Goal: Task Accomplishment & Management: Manage account settings

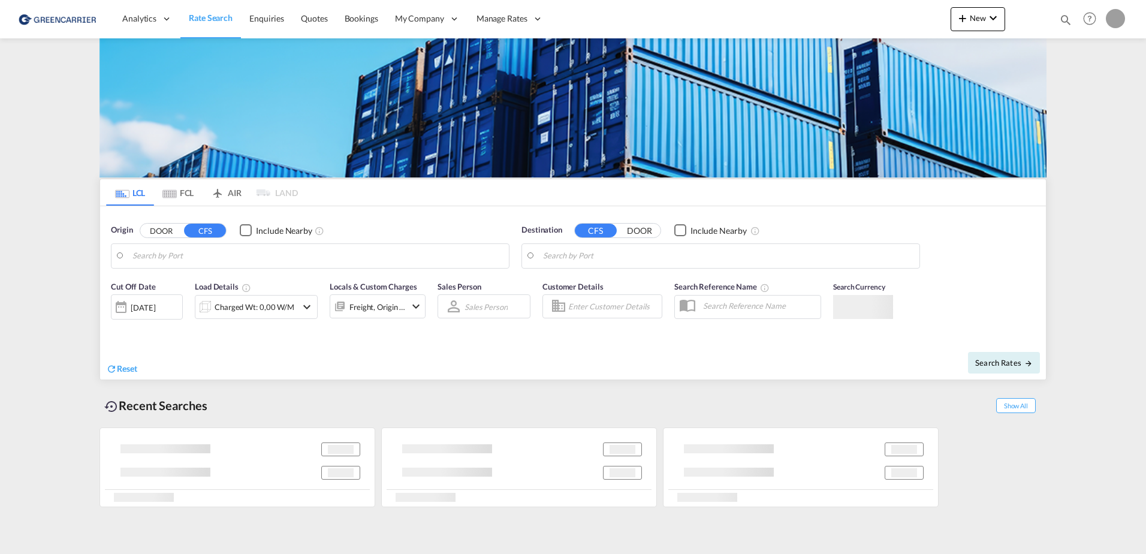
drag, startPoint x: 619, startPoint y: 203, endPoint x: 381, endPoint y: 207, distance: 238.1
click at [381, 207] on body "Analytics Reports Dashboard Rate Search Enquiries Quotes Bookings" at bounding box center [573, 277] width 1146 height 554
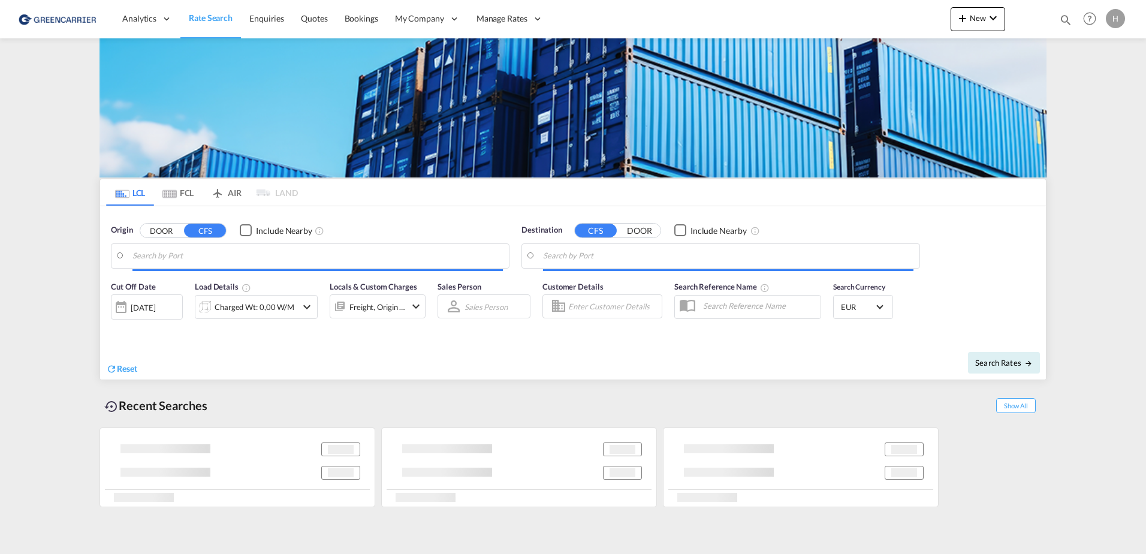
type input "[GEOGRAPHIC_DATA], [GEOGRAPHIC_DATA]"
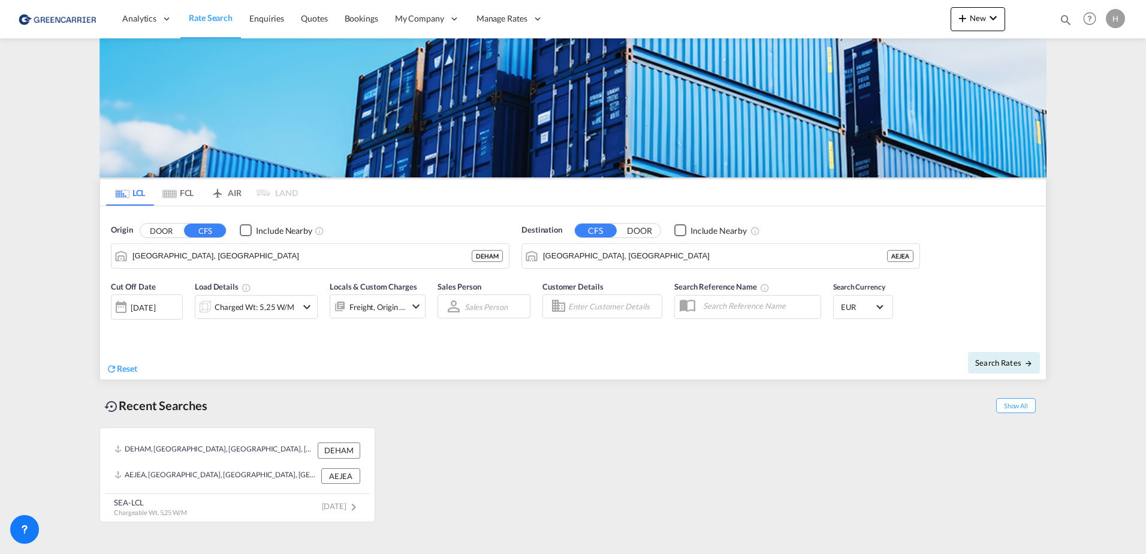
click at [1123, 14] on div "H" at bounding box center [1115, 18] width 19 height 19
click at [1088, 88] on button "Logout" at bounding box center [1102, 92] width 78 height 24
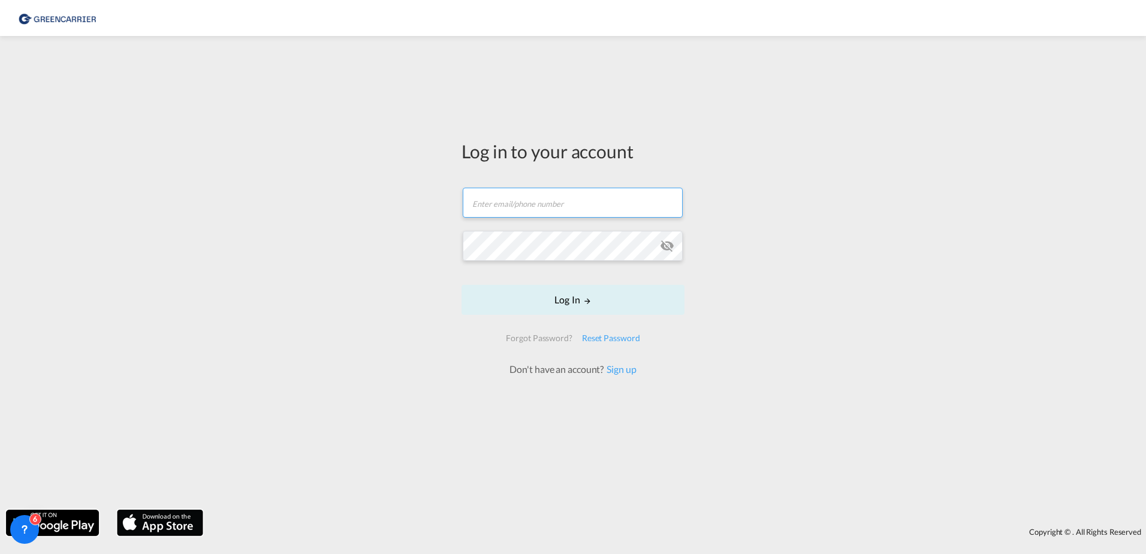
type input "[EMAIL_ADDRESS][PERSON_NAME][DOMAIN_NAME]"
drag, startPoint x: 599, startPoint y: 207, endPoint x: 372, endPoint y: 208, distance: 227.3
click at [372, 209] on div "Log in to your account [EMAIL_ADDRESS][PERSON_NAME][DOMAIN_NAME] Log In Forgot …" at bounding box center [573, 273] width 1146 height 462
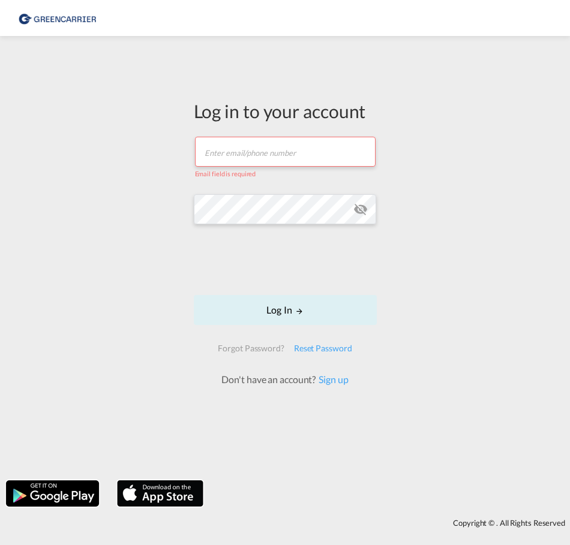
click at [212, 147] on input "text" at bounding box center [285, 152] width 180 height 30
paste input "[EMAIL_ADDRESS][DOMAIN_NAME]>"
click at [108, 203] on div "Log in to your account [EMAIL_ADDRESS][DOMAIN_NAME]> Email must be a valid e-ma…" at bounding box center [285, 258] width 570 height 432
click at [363, 202] on md-icon "icon-eye-off" at bounding box center [360, 209] width 14 height 14
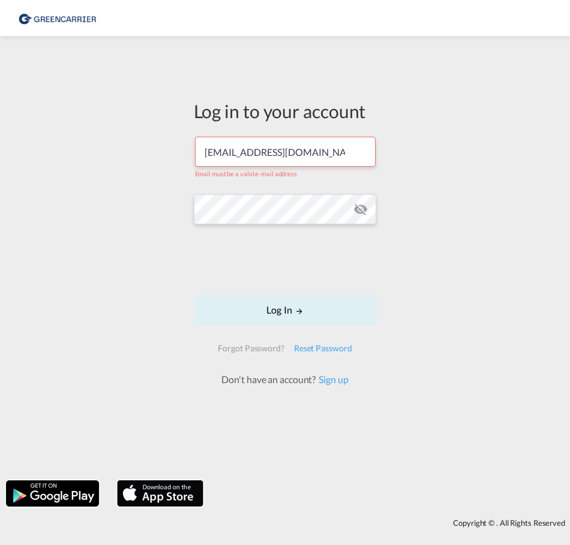
click at [358, 202] on md-icon "icon-eye-off" at bounding box center [360, 209] width 14 height 14
click at [365, 202] on md-icon "icon-eye-off" at bounding box center [360, 209] width 14 height 14
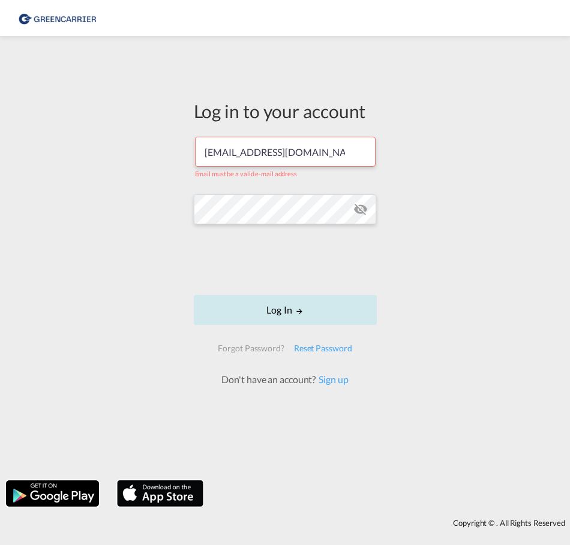
click at [243, 322] on button "Log In" at bounding box center [285, 310] width 183 height 30
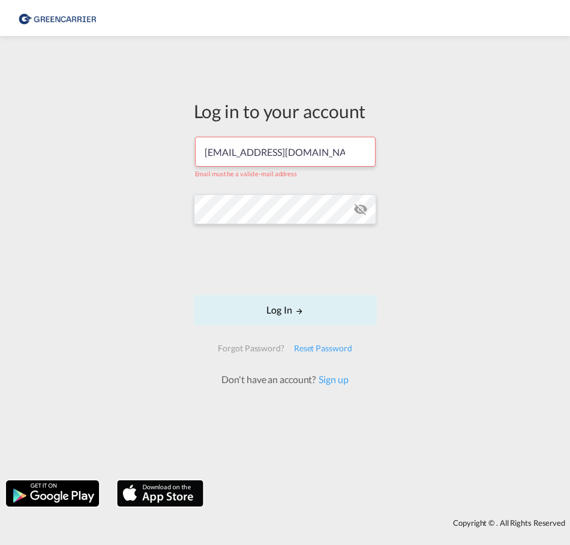
click at [204, 146] on input "mcaillon@sifalogistics.com>" at bounding box center [285, 152] width 180 height 30
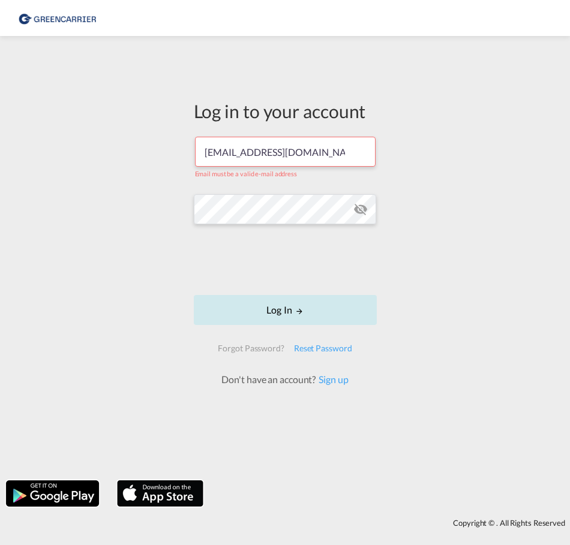
click at [248, 319] on button "Log In" at bounding box center [285, 310] width 183 height 30
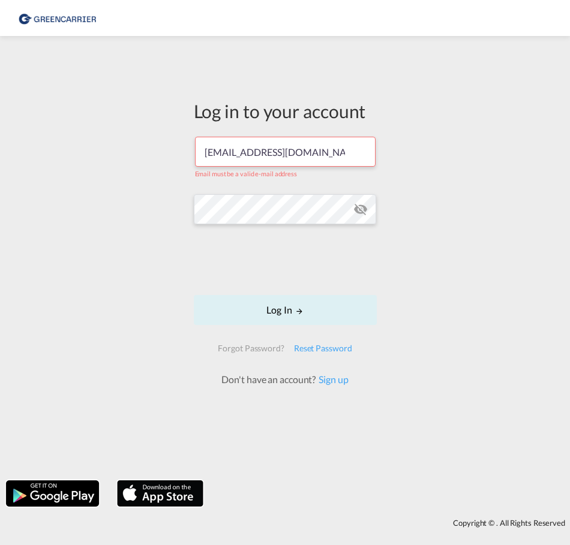
click at [323, 148] on input "mcaillon@sifalogistics.com>" at bounding box center [285, 152] width 180 height 30
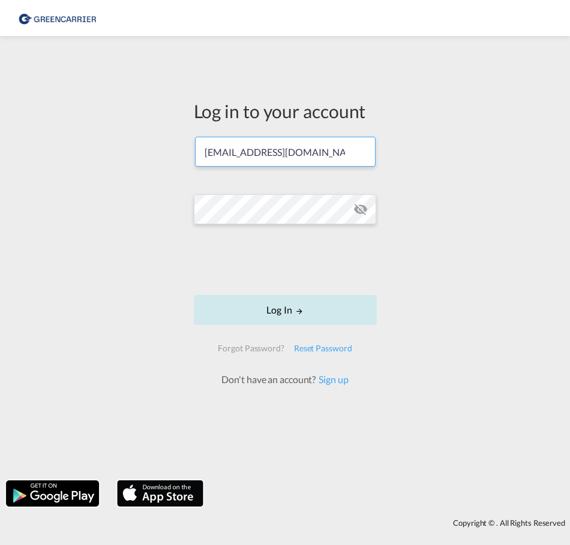
type input "mcaillon@sifalogistics.com"
click at [264, 318] on button "Log In" at bounding box center [285, 310] width 183 height 30
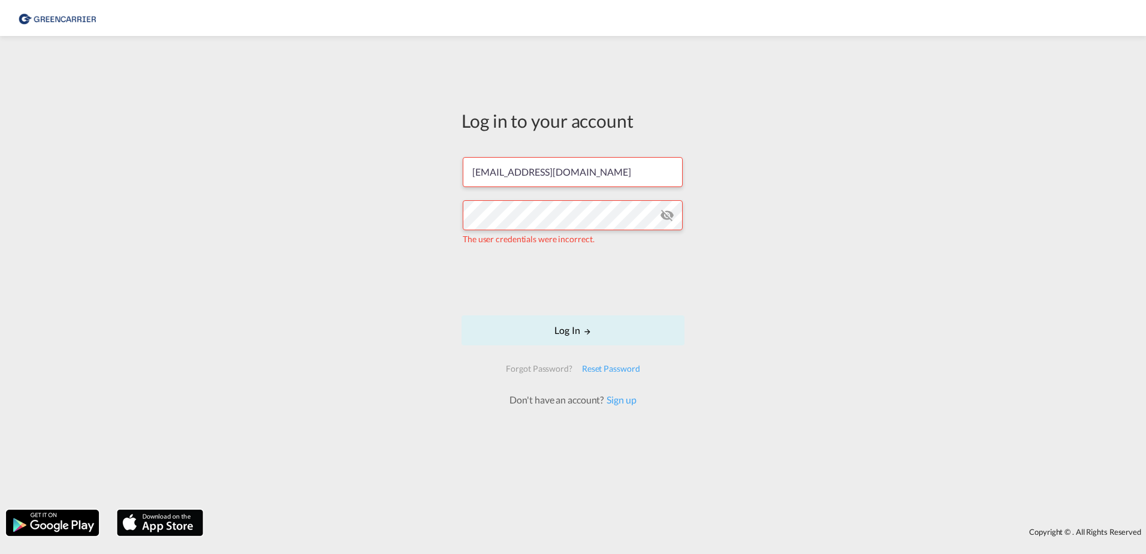
click at [666, 211] on md-icon "icon-eye-off" at bounding box center [667, 215] width 14 height 14
click at [597, 174] on input "mcaillon@sifalogistics.com" at bounding box center [573, 172] width 220 height 30
click at [717, 173] on div "Log in to your account mcaillon@sifalogistics.com The user credentials were inc…" at bounding box center [573, 273] width 1146 height 462
click at [523, 329] on button "Log In" at bounding box center [573, 330] width 223 height 30
click at [364, 213] on div "Log in to your account mcaillon@sifalogistics.com The user credentials were inc…" at bounding box center [573, 273] width 1146 height 462
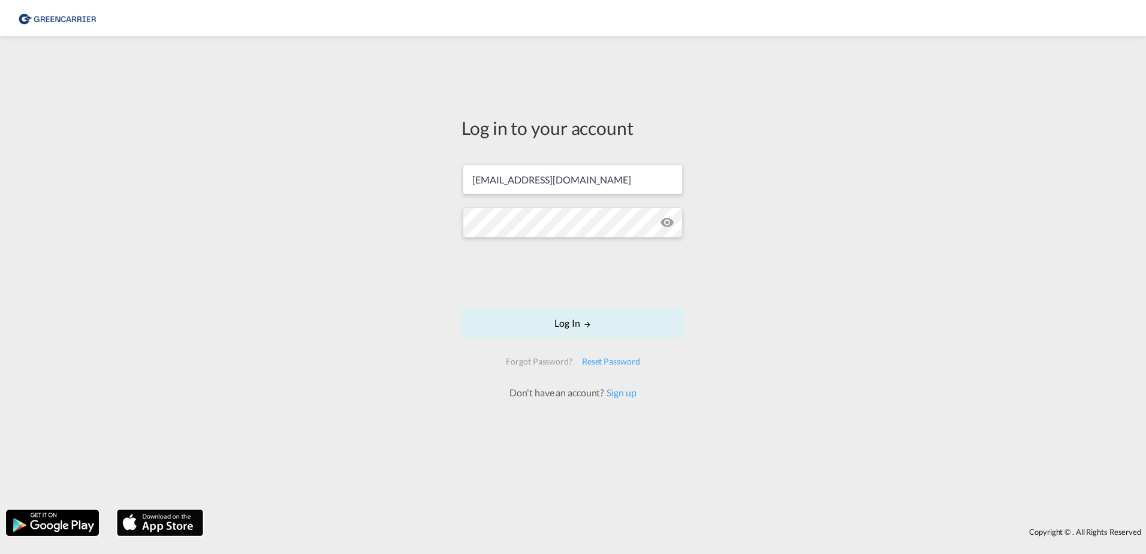
click at [773, 236] on div "Log in to your account mcaillon@sifalogistics.com Log In Forgot Password? Reset…" at bounding box center [573, 273] width 1146 height 462
click at [542, 326] on button "Log In" at bounding box center [573, 323] width 223 height 30
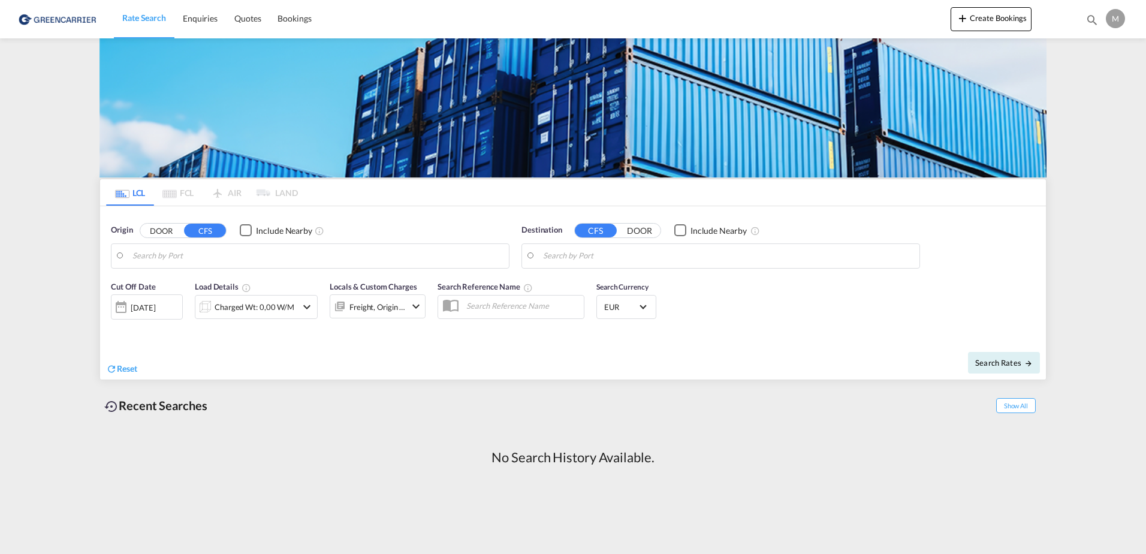
click at [1112, 16] on div "M" at bounding box center [1115, 18] width 19 height 19
click at [1090, 92] on button "Logout" at bounding box center [1102, 92] width 78 height 24
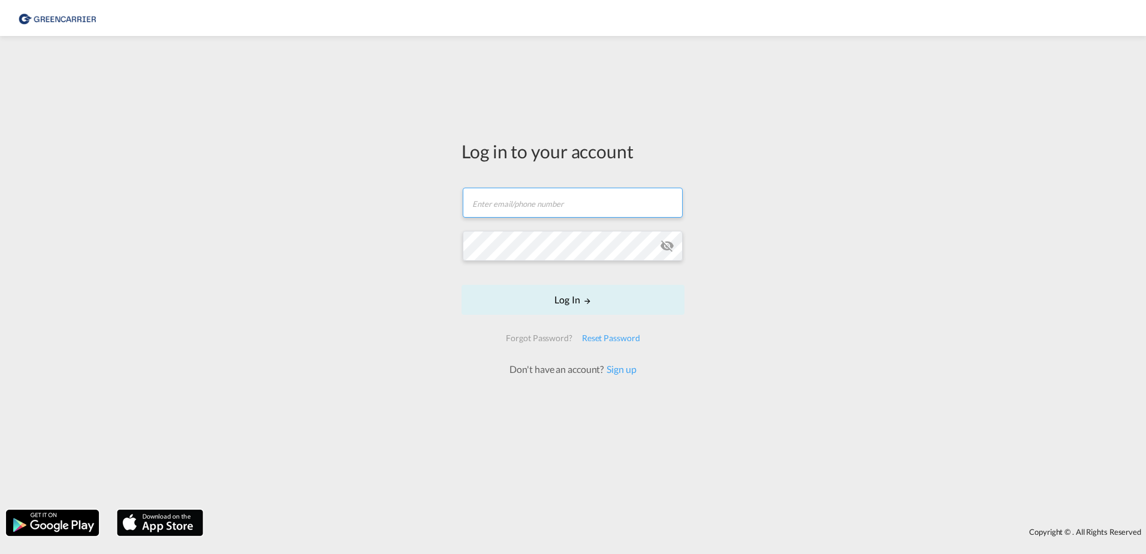
type input "[EMAIL_ADDRESS][PERSON_NAME][DOMAIN_NAME]"
drag, startPoint x: 622, startPoint y: 195, endPoint x: 348, endPoint y: 195, distance: 273.4
click at [360, 195] on div "Log in to your account hanan.tesfai@greencarrier.com Log In Forgot Password? Re…" at bounding box center [573, 273] width 1146 height 462
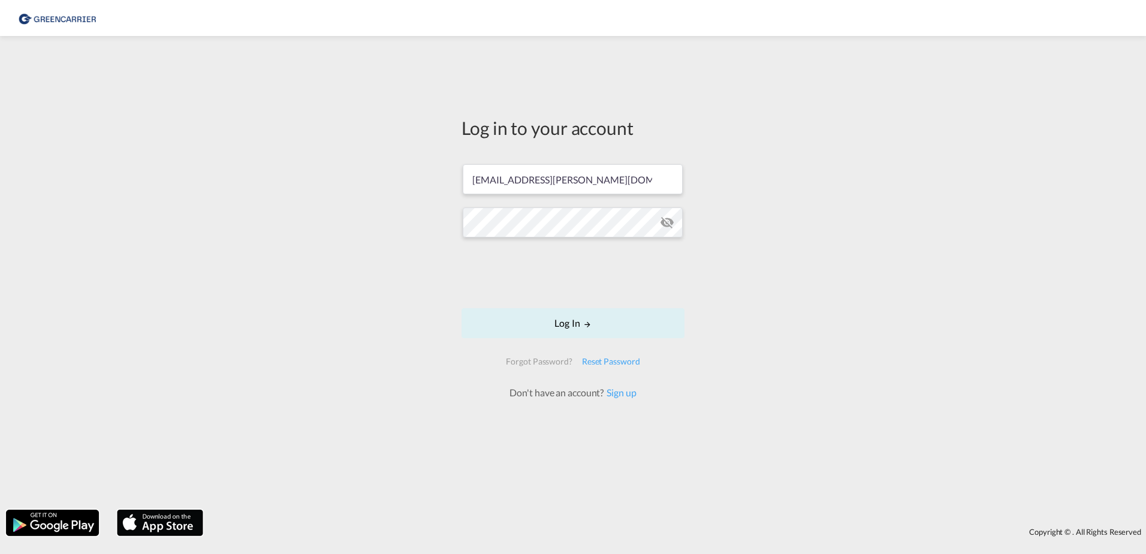
click at [433, 215] on div "Log in to your account hanan.tesfai@greencarrier.com Log In Forgot Password? Re…" at bounding box center [573, 273] width 1146 height 462
drag, startPoint x: 405, startPoint y: 177, endPoint x: 369, endPoint y: 178, distance: 35.4
click at [372, 179] on div "Log in to your account hanan.tesfai@greencarrier.com Log In Forgot Password? Re…" at bounding box center [573, 273] width 1146 height 462
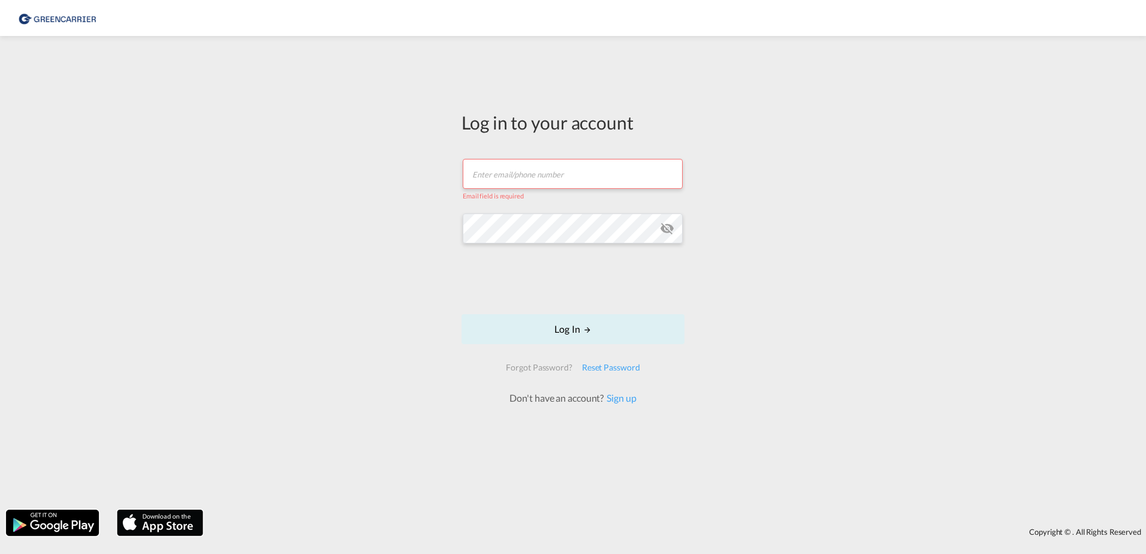
click at [336, 186] on div "Log in to your account Email field is required Log In Forgot Password? Reset Pa…" at bounding box center [573, 273] width 1146 height 462
click at [535, 177] on input "text" at bounding box center [573, 174] width 220 height 30
paste input "mcaillon@sifalogistics.com>"
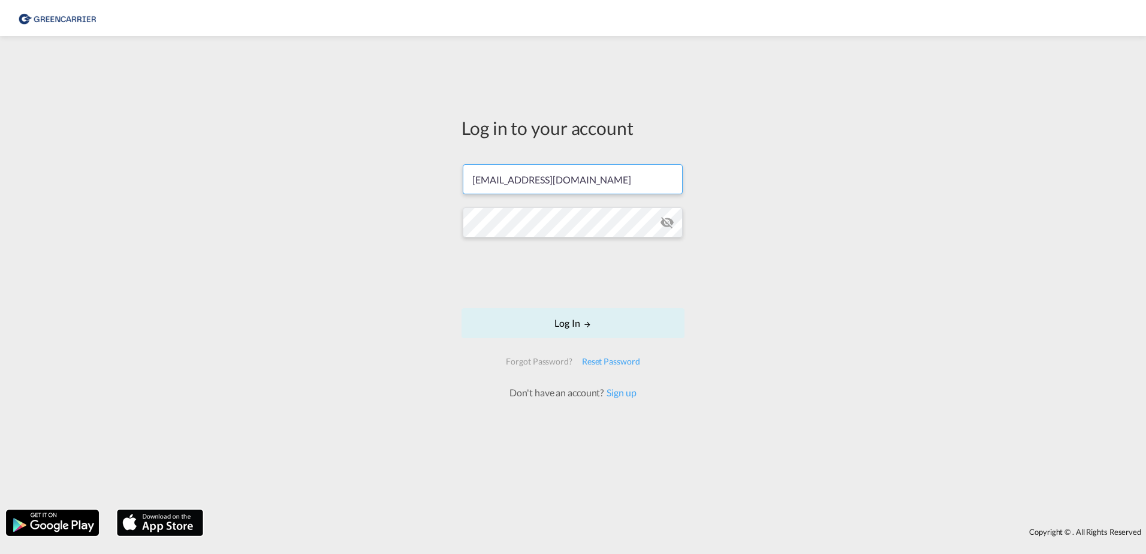
type input "mcaillon@sifalogistics.com"
drag, startPoint x: 452, startPoint y: 206, endPoint x: 464, endPoint y: 207, distance: 12.6
click at [452, 206] on div "Log in to your account mcaillon@sifalogistics.com Log In Forgot Password? Reset…" at bounding box center [573, 273] width 1146 height 462
click at [399, 225] on div "Log in to your account mcaillon@sifalogistics.com Log In Forgot Password? Reset…" at bounding box center [573, 273] width 1146 height 462
click at [666, 223] on md-icon "icon-eye-off" at bounding box center [667, 222] width 14 height 14
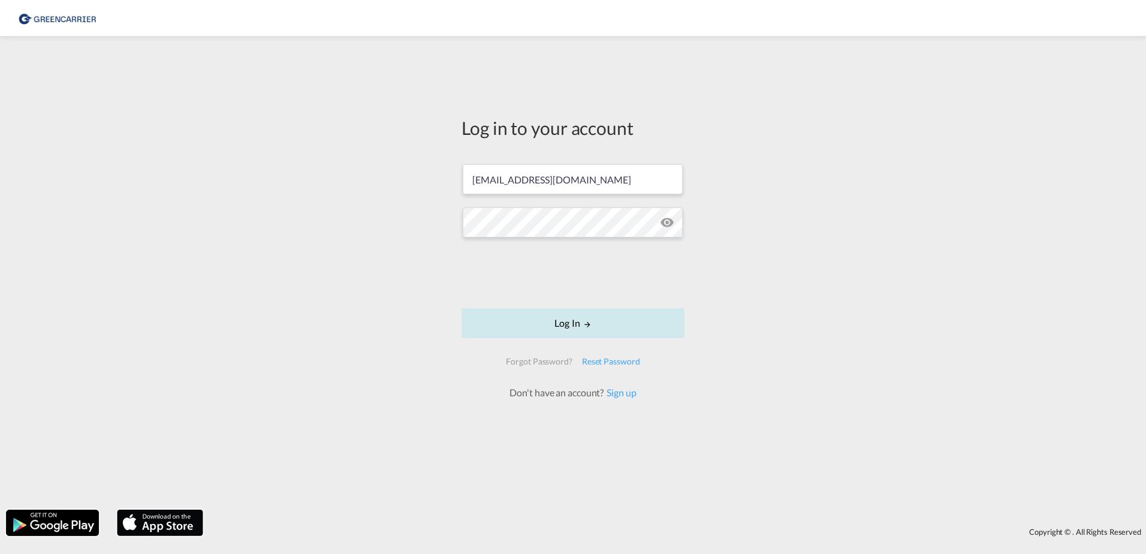
click at [581, 323] on button "Log In" at bounding box center [573, 323] width 223 height 30
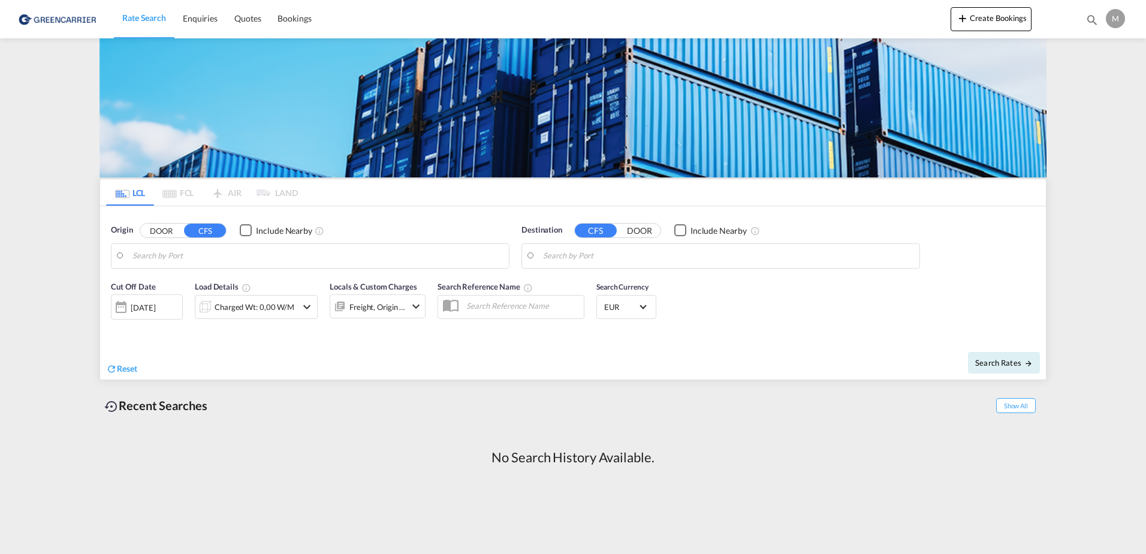
click at [1102, 19] on div "Bookings Quotes Enquiries M My Profile Logout" at bounding box center [1104, 18] width 50 height 37
click at [1115, 23] on div "M" at bounding box center [1115, 18] width 19 height 19
click at [1073, 95] on button "Logout" at bounding box center [1102, 92] width 78 height 24
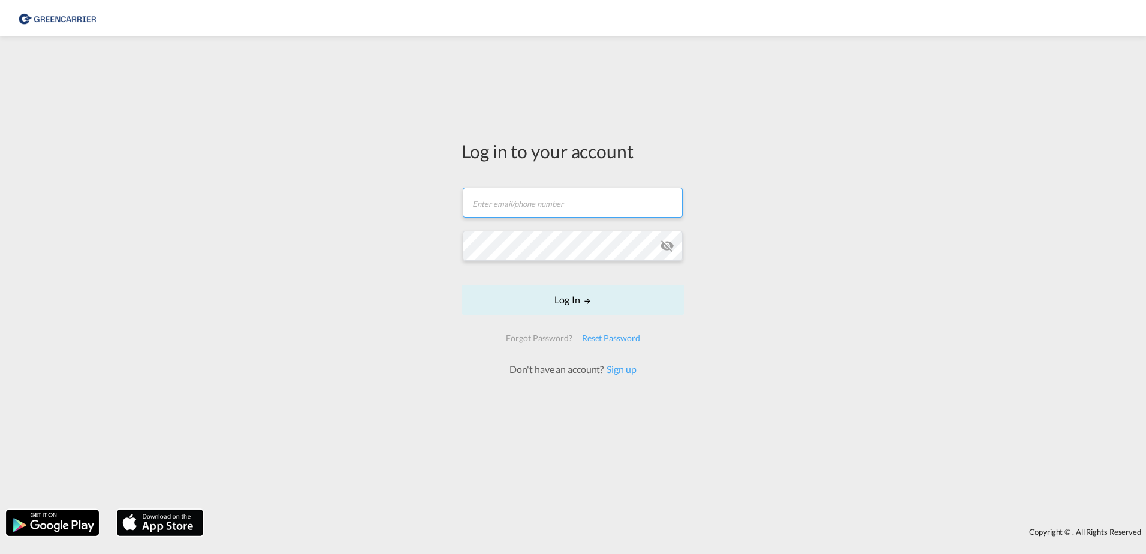
type input "[EMAIL_ADDRESS][PERSON_NAME][DOMAIN_NAME]"
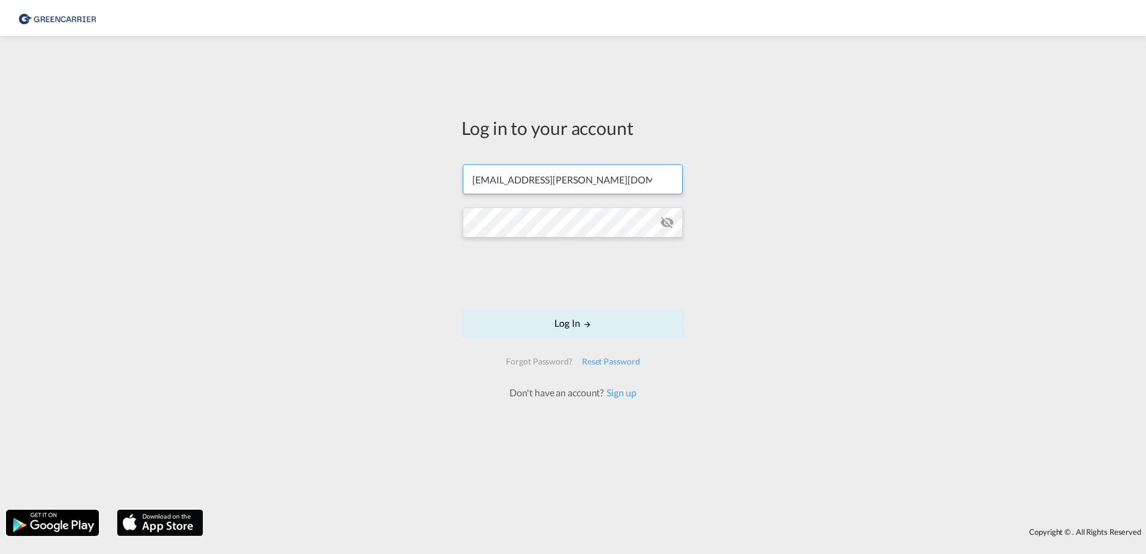
drag, startPoint x: 646, startPoint y: 175, endPoint x: 386, endPoint y: 180, distance: 260.9
click at [386, 180] on div "Log in to your account hanan.tesfai@greencarrier.com Log In Forgot Password? Re…" at bounding box center [573, 273] width 1146 height 462
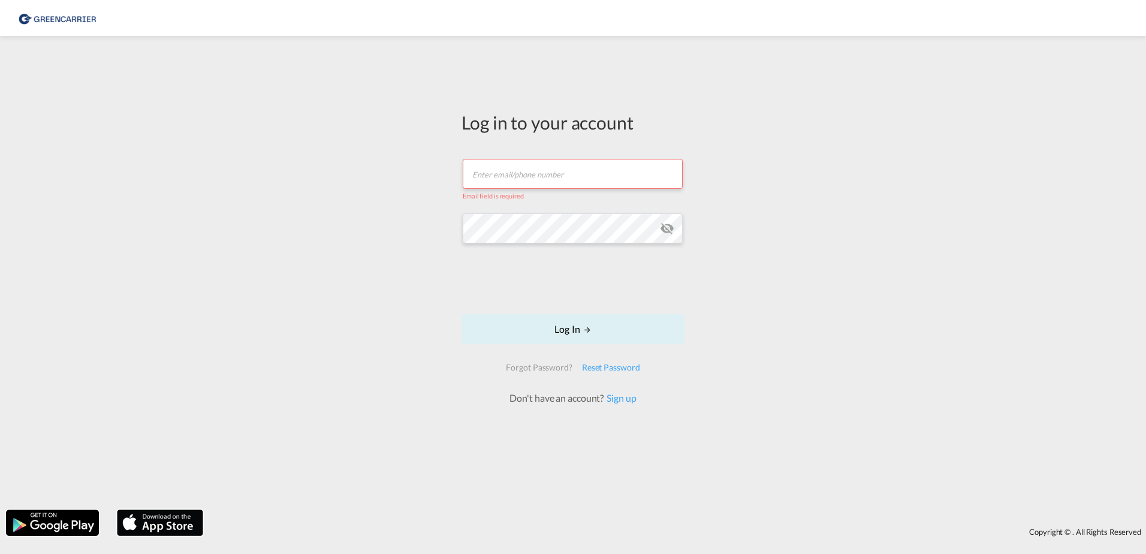
click at [390, 227] on div "Log in to your account Email field is required Log In Forgot Password? Reset Pa…" at bounding box center [573, 273] width 1146 height 462
click at [395, 231] on div "Log in to your account Email field is required Log In Forgot Password? Reset Pa…" at bounding box center [573, 273] width 1146 height 462
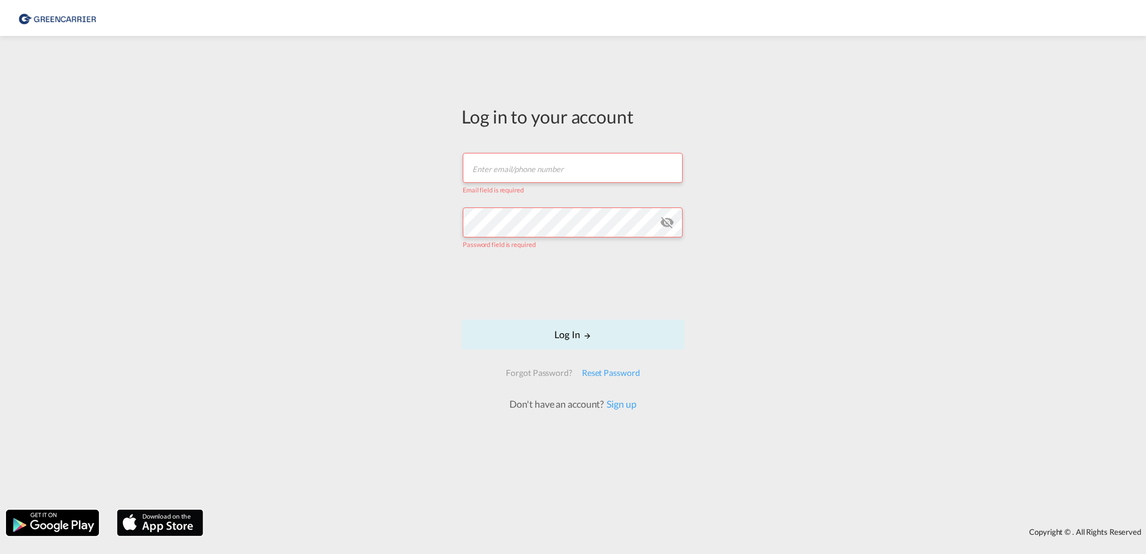
click at [350, 258] on div "Log in to your account Email field is required Password field is required Log I…" at bounding box center [573, 273] width 1146 height 462
click at [578, 166] on input "text" at bounding box center [573, 168] width 220 height 30
paste input "mcaillon@sifalogistics.com"
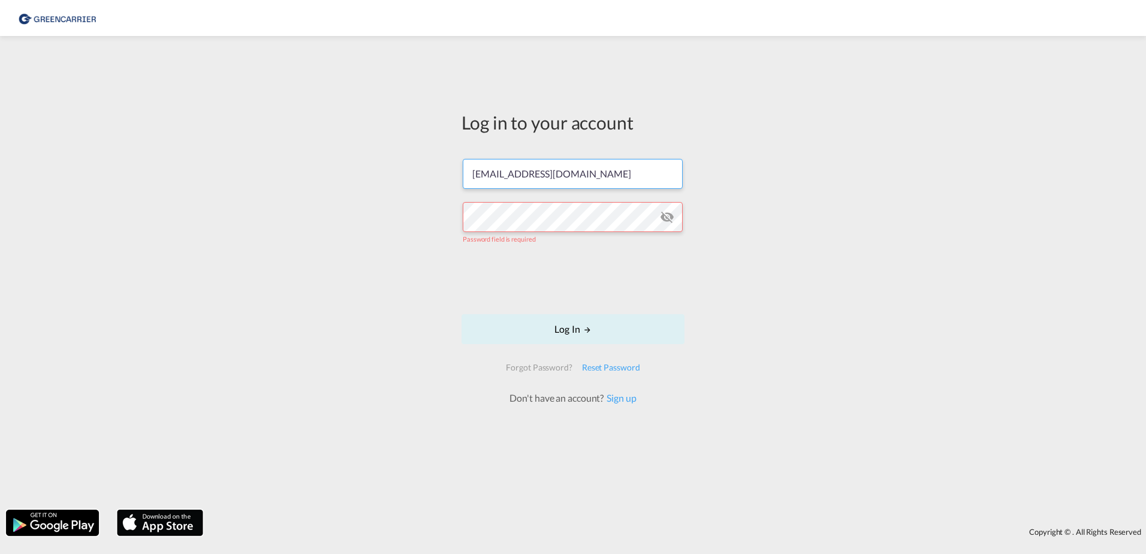
type input "mcaillon@sifalogistics.com"
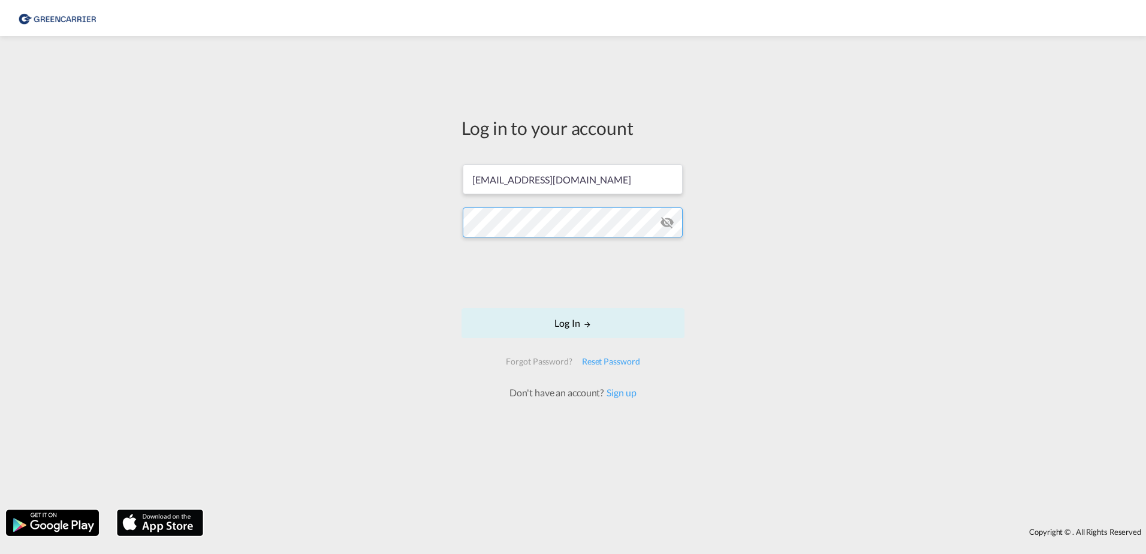
click at [375, 222] on div "Log in to your account mcaillon@sifalogistics.com Log In Forgot Password? Reset…" at bounding box center [573, 273] width 1146 height 462
click at [668, 222] on md-icon "icon-eye-off" at bounding box center [667, 222] width 14 height 14
click at [670, 224] on md-icon "icon-eye-off" at bounding box center [667, 222] width 14 height 14
click at [546, 323] on button "Log In" at bounding box center [573, 323] width 223 height 30
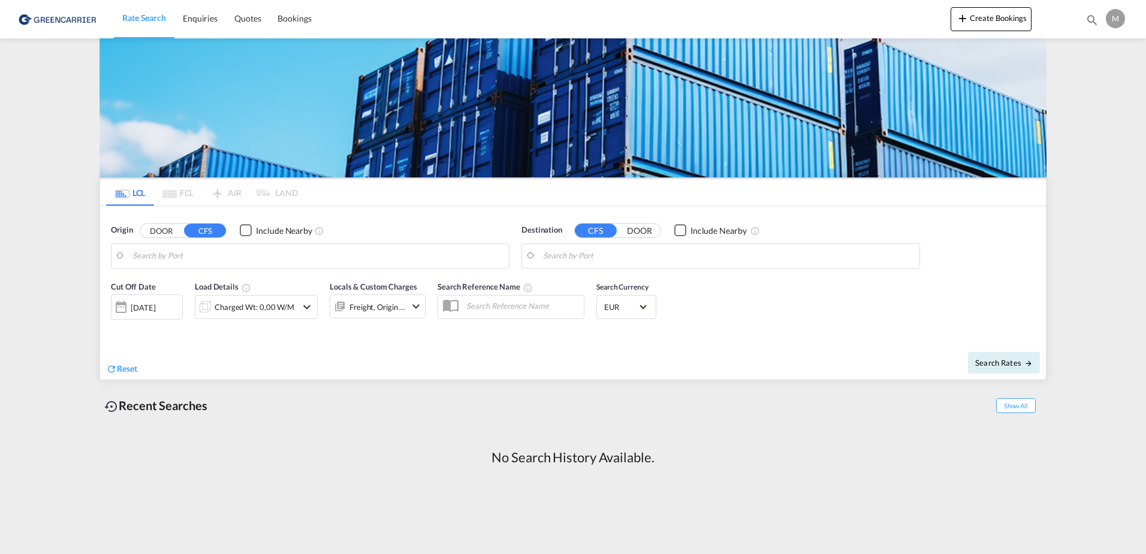
click at [1120, 27] on div "M" at bounding box center [1115, 18] width 19 height 19
click at [1098, 95] on button "Logout" at bounding box center [1102, 92] width 78 height 24
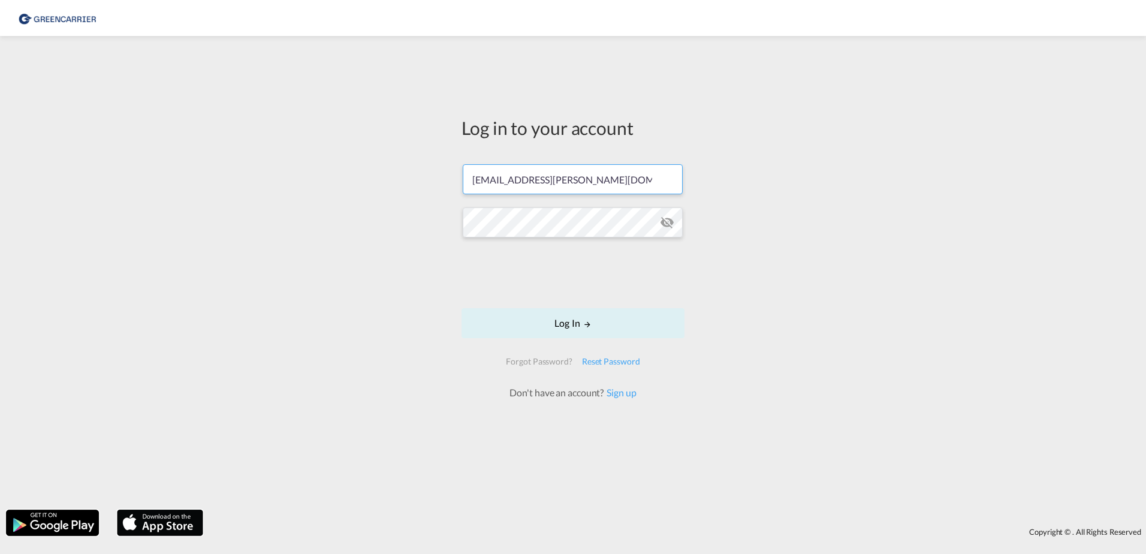
drag, startPoint x: 633, startPoint y: 192, endPoint x: 380, endPoint y: 171, distance: 254.5
click at [380, 171] on div "Log in to your account hanan.tesfai@greencarrier.com Log In Forgot Password? Re…" at bounding box center [573, 273] width 1146 height 462
paste input "mcaillon@sifalogistics"
type input "mcaillon@sifalogistics.com"
click at [407, 215] on div "Log in to your account mcaillon@sifalogistics.com Log In Forgot Password? Reset…" at bounding box center [573, 273] width 1146 height 462
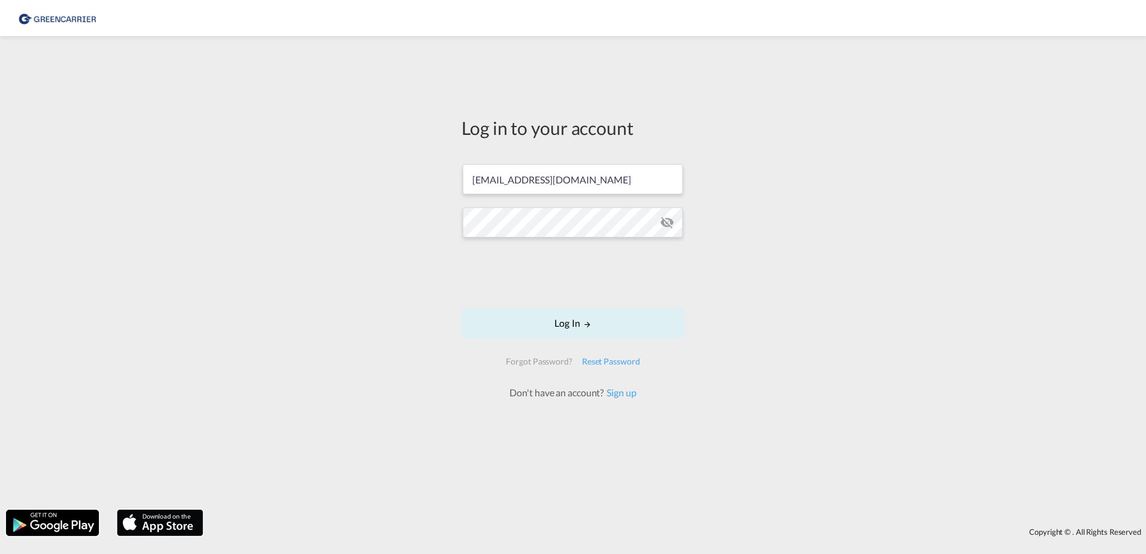
click at [662, 225] on md-icon "icon-eye-off" at bounding box center [667, 222] width 14 height 14
click at [563, 321] on button "Log In" at bounding box center [573, 323] width 223 height 30
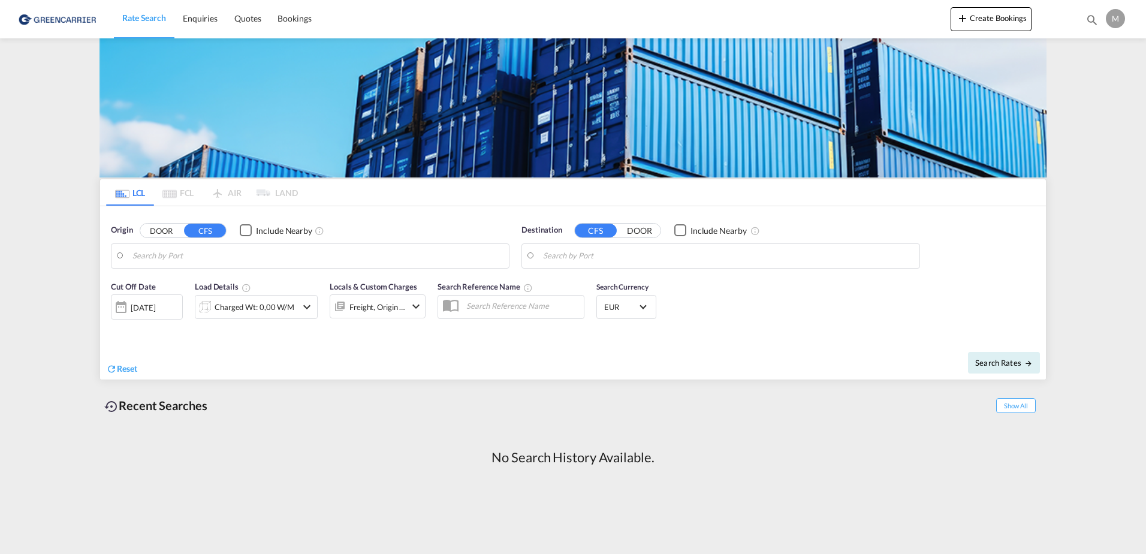
click at [1117, 17] on div "M" at bounding box center [1115, 18] width 19 height 19
click at [1091, 92] on button "Logout" at bounding box center [1102, 92] width 78 height 24
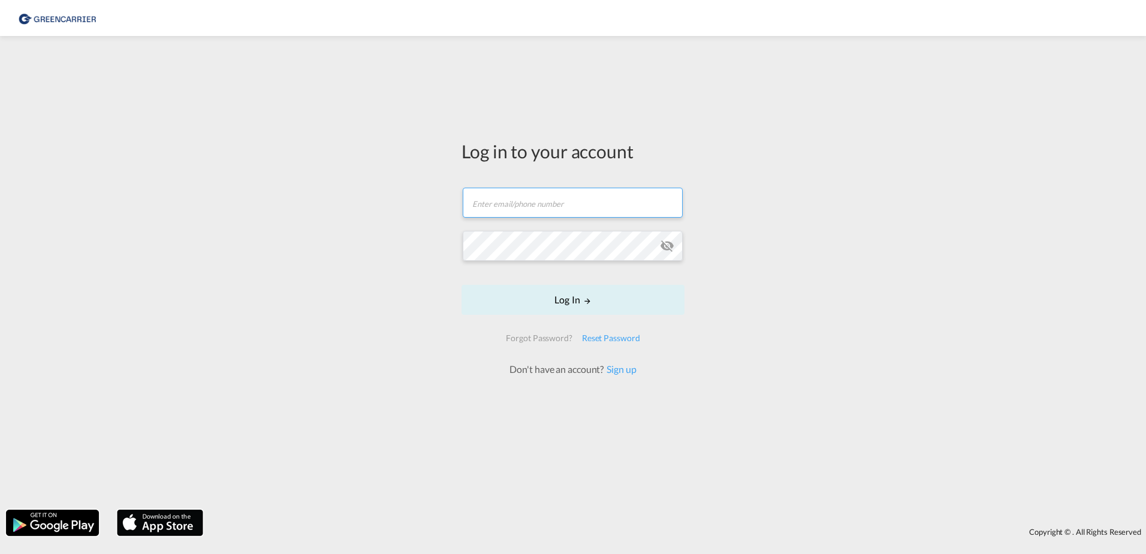
type input "[EMAIL_ADDRESS][PERSON_NAME][DOMAIN_NAME]"
click at [568, 203] on input "[EMAIL_ADDRESS][PERSON_NAME][DOMAIN_NAME]" at bounding box center [573, 203] width 220 height 30
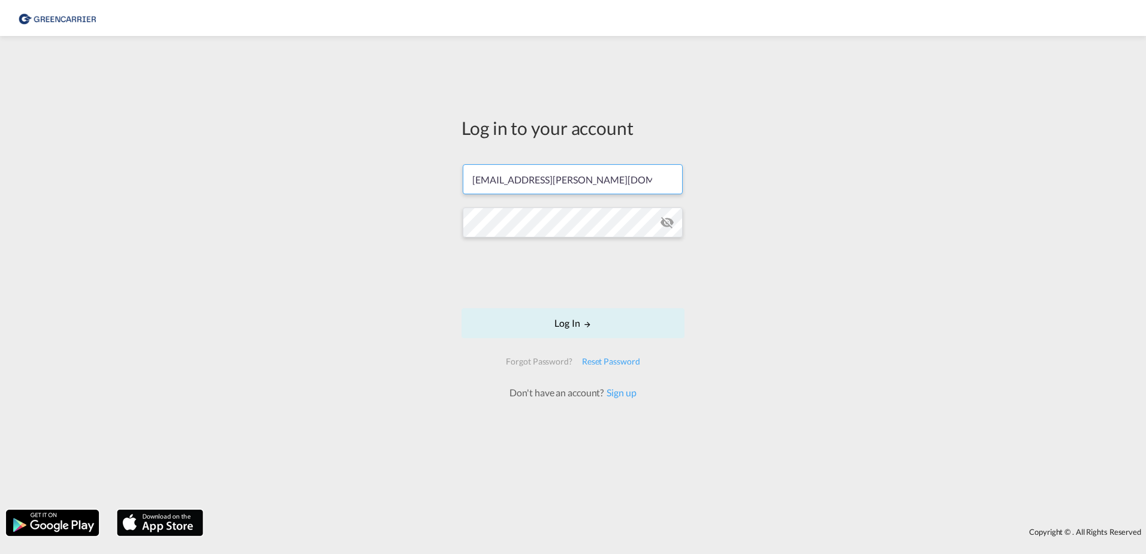
click at [618, 173] on input "[EMAIL_ADDRESS][PERSON_NAME][DOMAIN_NAME]" at bounding box center [573, 179] width 220 height 30
drag, startPoint x: 619, startPoint y: 178, endPoint x: 354, endPoint y: 172, distance: 265.1
click at [343, 167] on div "Log in to your account hanan.tesfai@greencarrier.com Log In Forgot Password? Re…" at bounding box center [573, 273] width 1146 height 462
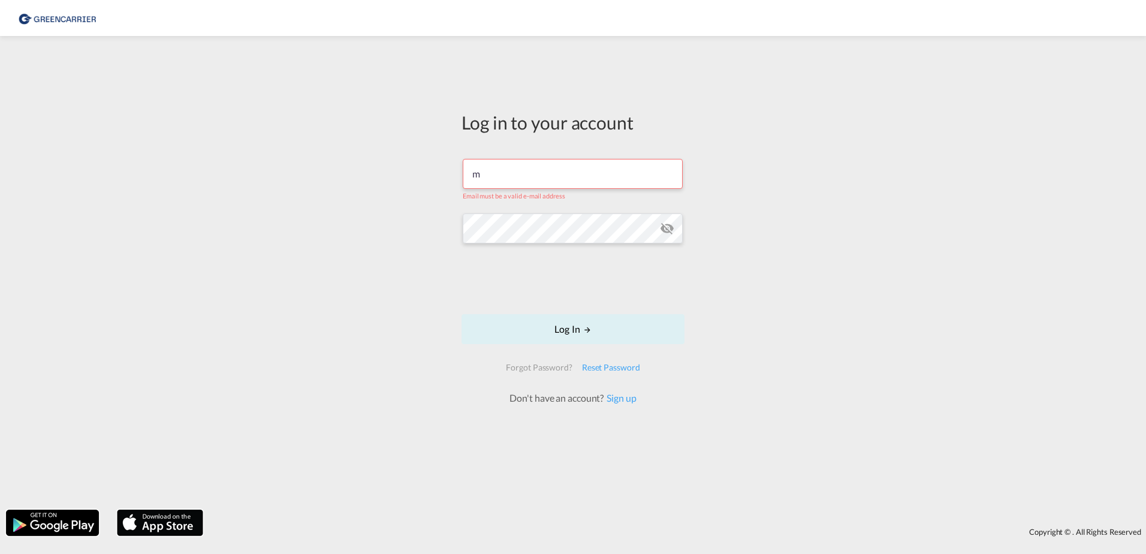
type input "mcaillon@sifalogistics.com"
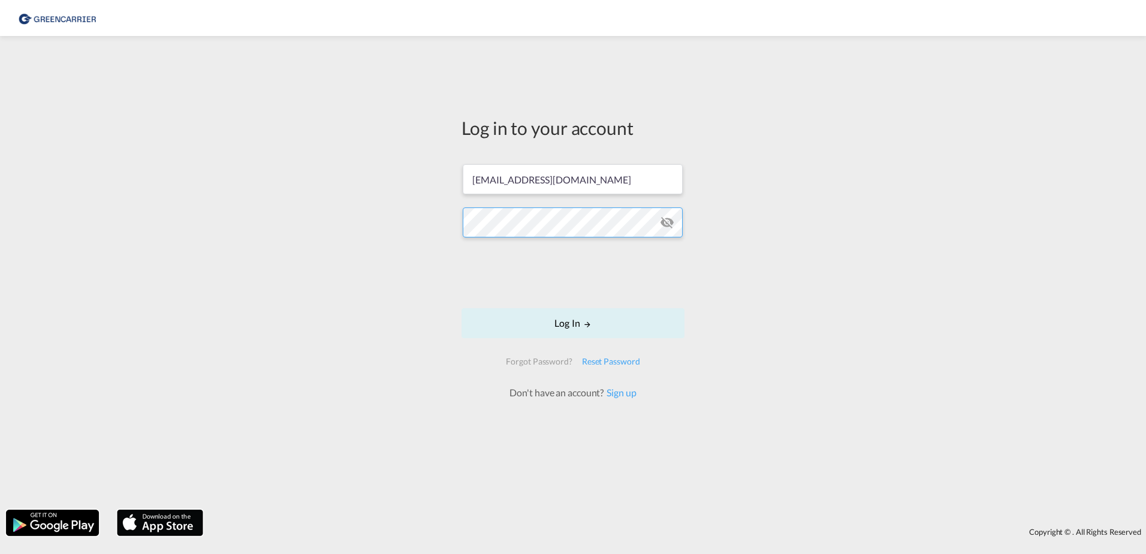
click at [381, 215] on div "Log in to your account mcaillon@sifalogistics.com Log In Forgot Password? Reset…" at bounding box center [573, 273] width 1146 height 462
click at [667, 220] on md-icon "icon-eye-off" at bounding box center [667, 222] width 14 height 14
click at [868, 217] on div "Log in to your account mcaillon@sifalogistics.com Log In Forgot Password? Reset…" at bounding box center [573, 273] width 1146 height 462
click at [939, 219] on div "Log in to your account mcaillon@sifalogistics.com Log In Forgot Password? Reset…" at bounding box center [573, 273] width 1146 height 462
type input "[EMAIL_ADDRESS][PERSON_NAME][DOMAIN_NAME]"
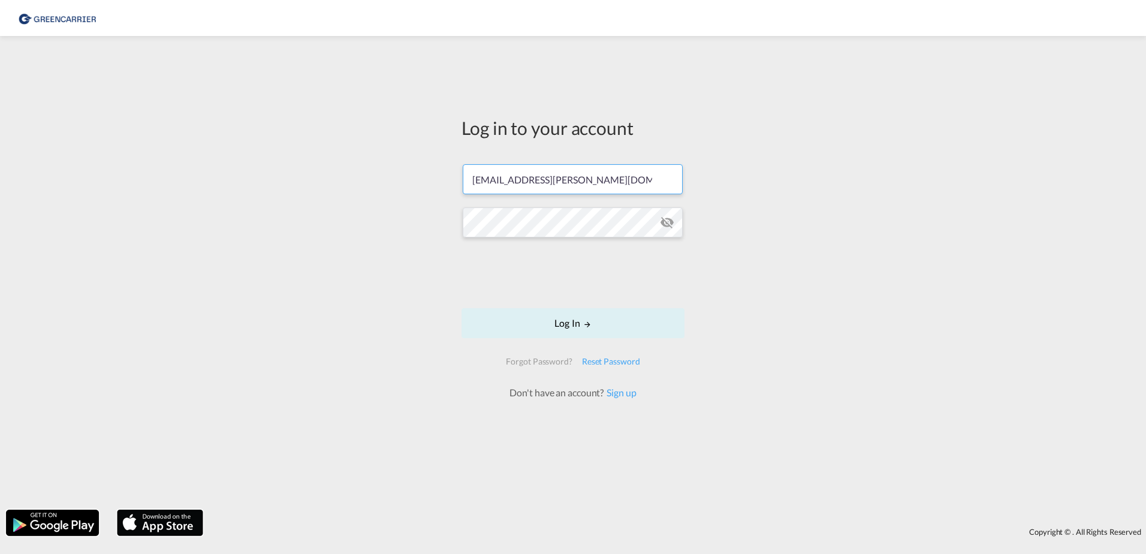
click at [260, 221] on div "Log in to your account hanan.tesfai@greencarrier.com Email field is required Pa…" at bounding box center [573, 273] width 1146 height 462
